Goal: Information Seeking & Learning: Learn about a topic

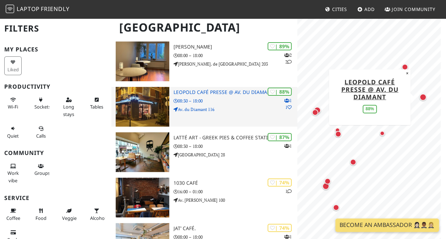
scroll to position [71, 0]
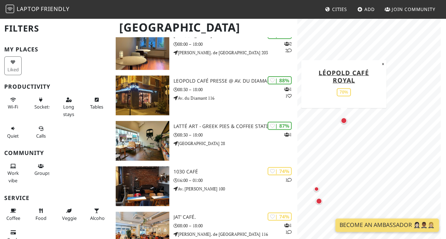
click at [345, 121] on div "Map marker" at bounding box center [344, 120] width 6 height 6
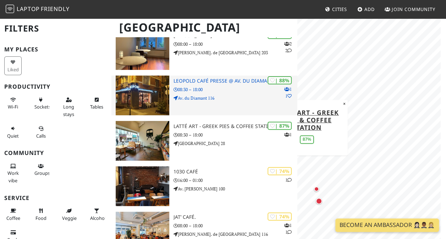
scroll to position [0, 0]
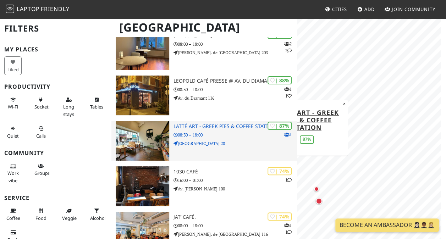
click at [224, 141] on p "Rue du Midi 28" at bounding box center [236, 143] width 124 height 7
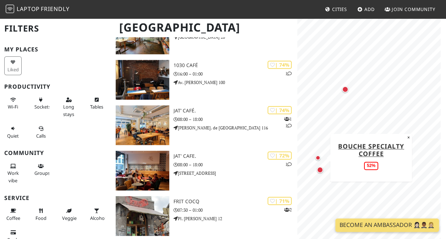
click at [316, 158] on div "Map marker" at bounding box center [317, 157] width 5 height 5
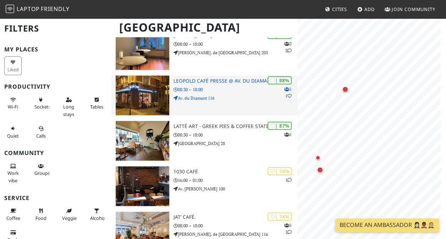
click at [216, 99] on p "Av. du Diamant 116" at bounding box center [236, 98] width 124 height 7
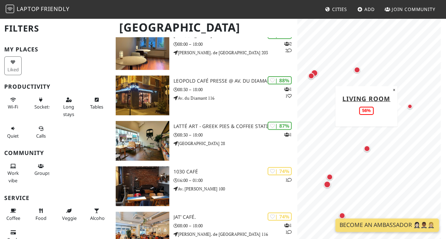
click at [411, 107] on div "Map marker" at bounding box center [409, 106] width 5 height 5
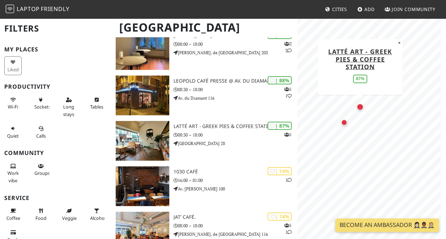
click at [358, 107] on div "Map marker" at bounding box center [360, 106] width 7 height 7
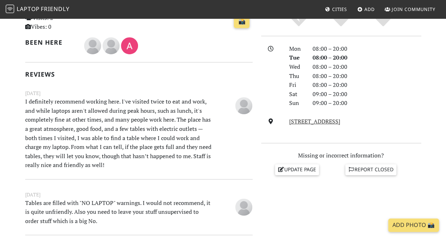
scroll to position [177, 0]
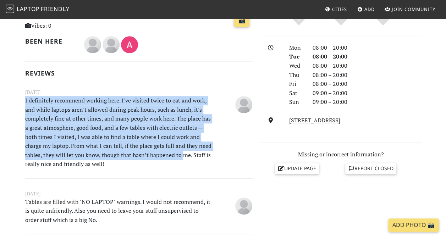
drag, startPoint x: 42, startPoint y: 100, endPoint x: 181, endPoint y: 157, distance: 149.9
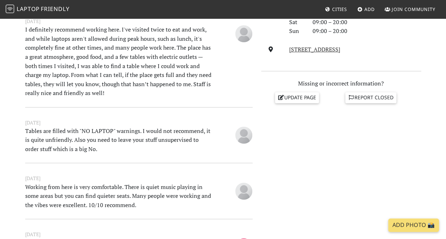
click at [133, 128] on p "Tables are filled with "NO LAPTOP" warnings. I would not recommend, it is quite…" at bounding box center [119, 140] width 197 height 27
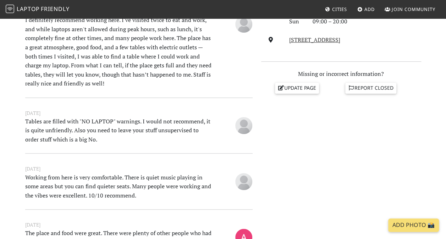
scroll to position [284, 0]
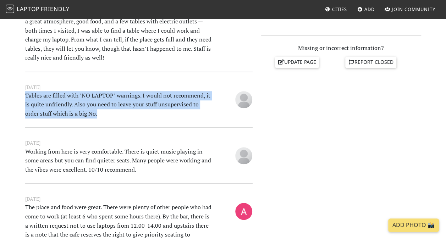
drag, startPoint x: 26, startPoint y: 95, endPoint x: 104, endPoint y: 114, distance: 80.3
click at [104, 114] on p "Tables are filled with "NO LAPTOP" warnings. I would not recommend, it is quite…" at bounding box center [119, 104] width 197 height 27
drag, startPoint x: 104, startPoint y: 114, endPoint x: 91, endPoint y: 117, distance: 13.5
click at [91, 117] on p "Tables are filled with "NO LAPTOP" warnings. I would not recommend, it is quite…" at bounding box center [119, 104] width 197 height 27
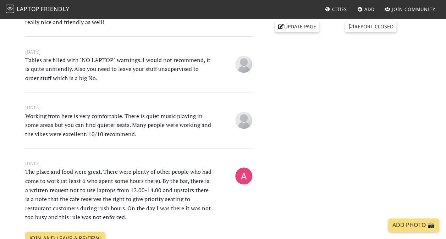
click at [90, 109] on small "April 13, 2023" at bounding box center [139, 108] width 236 height 8
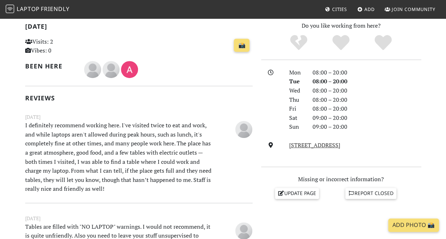
scroll to position [248, 0]
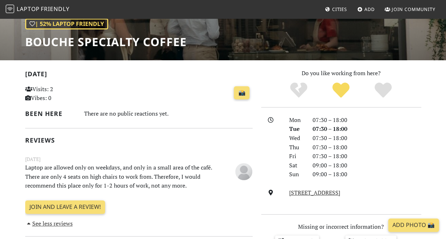
scroll to position [177, 0]
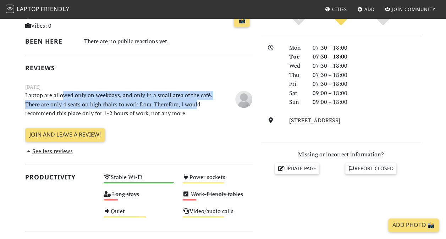
drag, startPoint x: 87, startPoint y: 97, endPoint x: 197, endPoint y: 105, distance: 110.3
click at [197, 105] on p "Laptop are allowed only on weekdays, and only in a small area of the café. Ther…" at bounding box center [119, 104] width 197 height 27
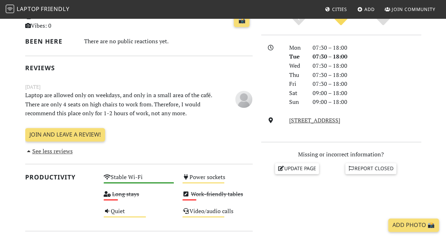
drag, startPoint x: 197, startPoint y: 105, endPoint x: 186, endPoint y: 119, distance: 17.6
click at [186, 119] on div "September 18, 2024 Laptop are allowed only on weekdays, and only in a small are…" at bounding box center [139, 101] width 236 height 36
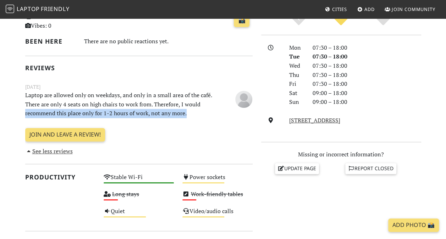
drag, startPoint x: 22, startPoint y: 113, endPoint x: 184, endPoint y: 117, distance: 162.2
click at [184, 117] on div "Today Visits: 2 Vibes: 0 📸 Been here There are no public reactions yet. Reviews…" at bounding box center [139, 210] width 236 height 428
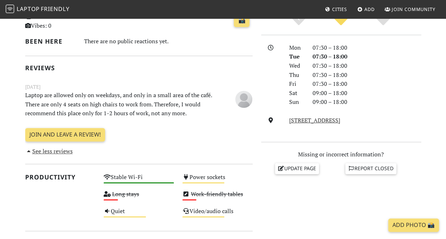
drag, startPoint x: 184, startPoint y: 117, endPoint x: 166, endPoint y: 134, distance: 24.3
click at [167, 134] on div "Join and leave a review!" at bounding box center [138, 137] width 227 height 19
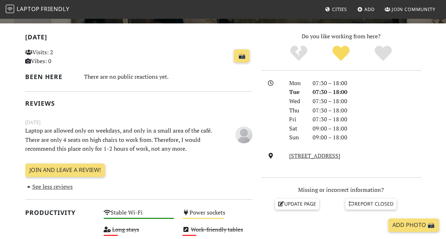
scroll to position [0, 0]
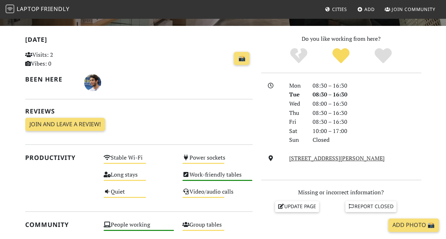
scroll to position [106, 0]
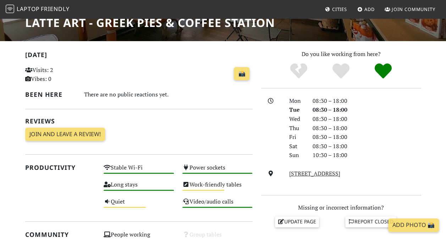
scroll to position [71, 0]
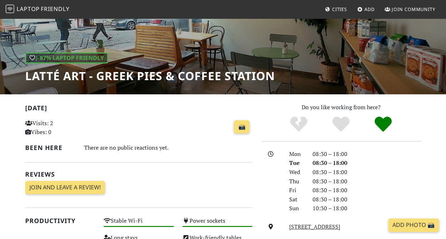
click at [41, 76] on h1 "Latté Art - Greek Pies & Coffee Station" at bounding box center [150, 75] width 250 height 13
click at [37, 77] on h1 "Latté Art - Greek Pies & Coffee Station" at bounding box center [150, 75] width 250 height 13
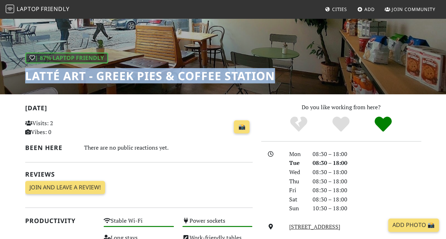
click at [37, 77] on h1 "Latté Art - Greek Pies & Coffee Station" at bounding box center [150, 75] width 250 height 13
copy div "Latté Art - Greek Pies & Coffee Station"
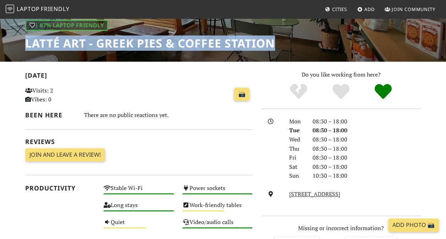
scroll to position [0, 0]
